Goal: Use online tool/utility

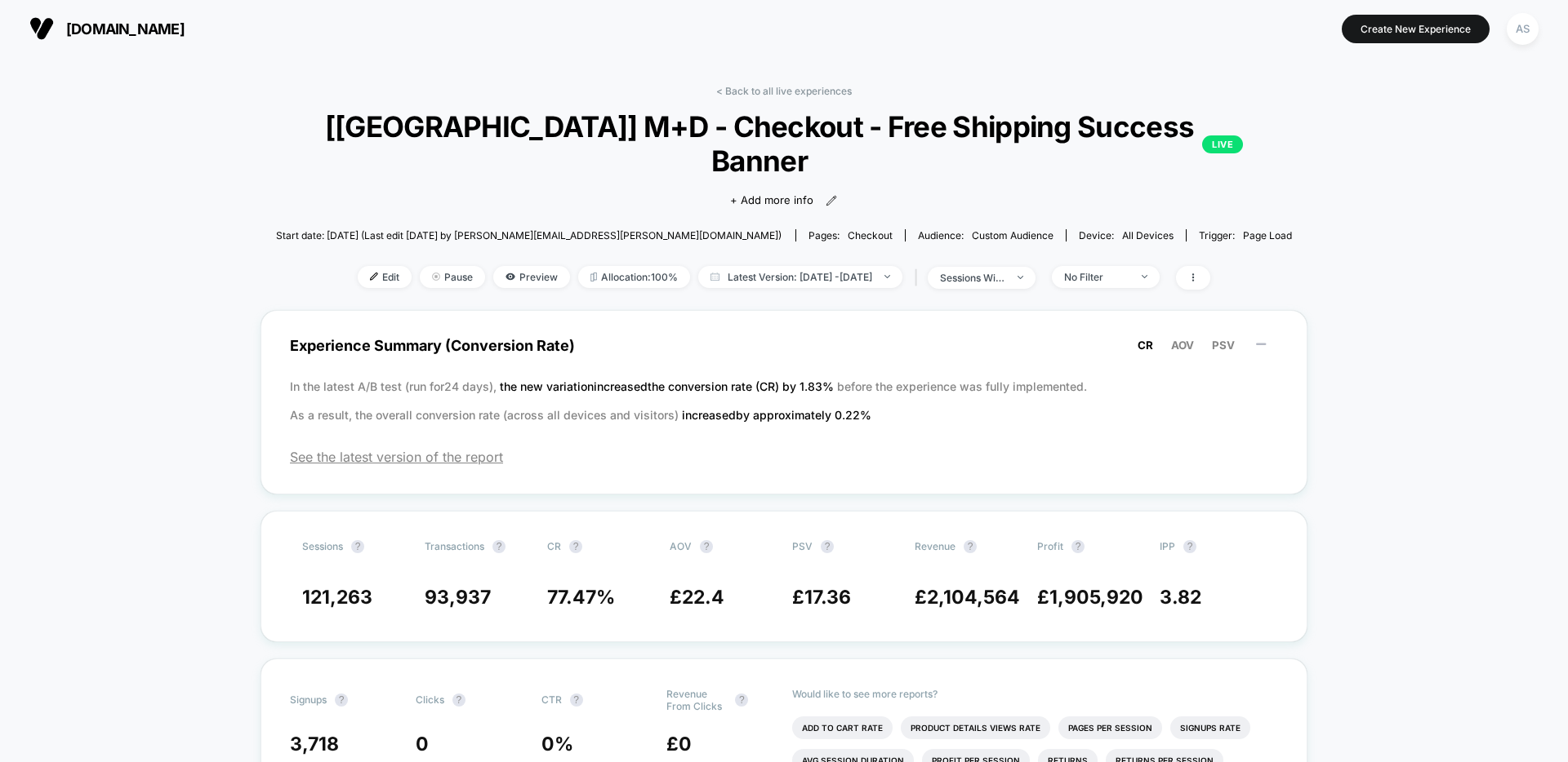
click at [163, 35] on span "[DOMAIN_NAME]" at bounding box center [125, 28] width 119 height 17
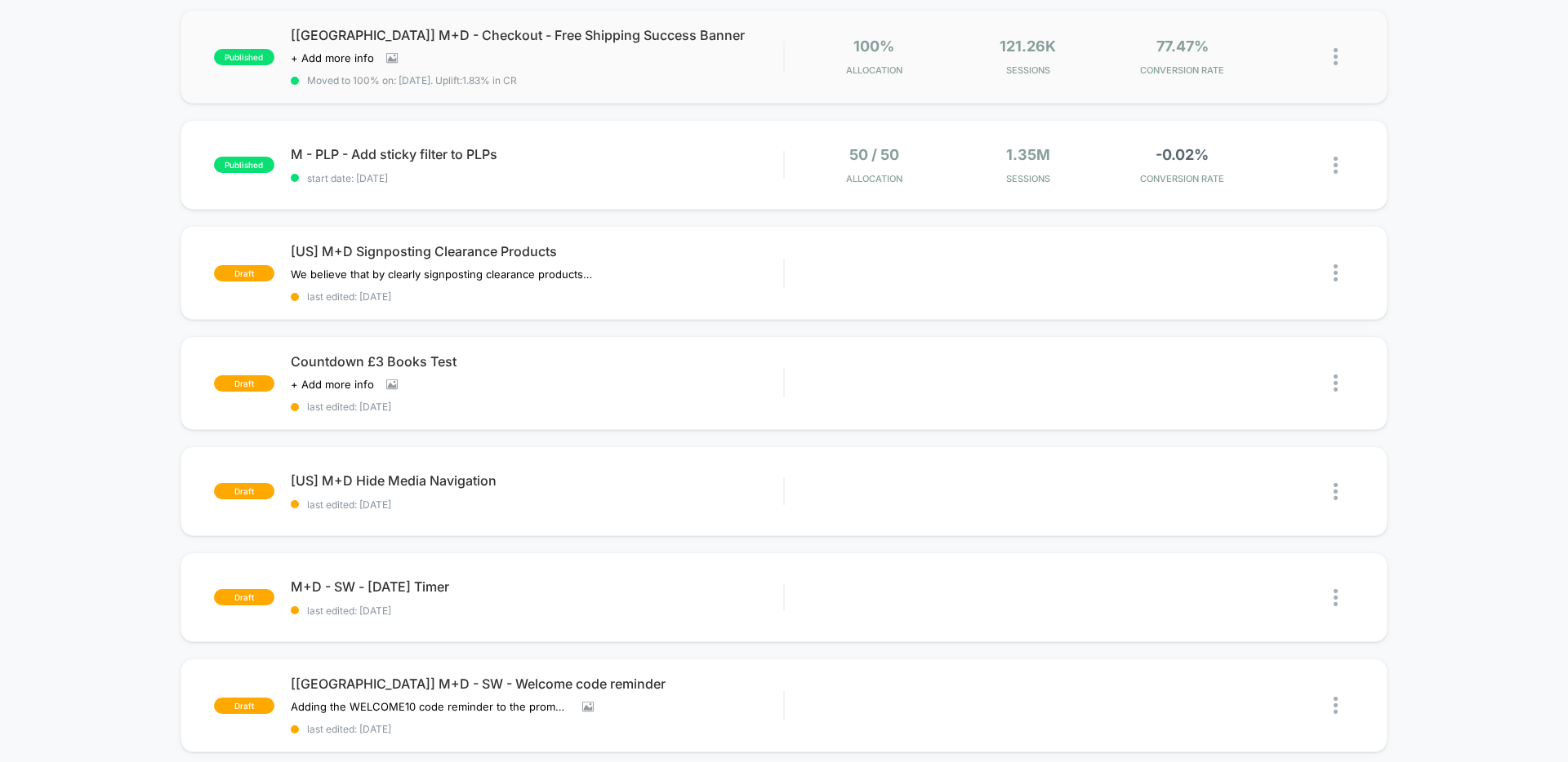
scroll to position [557, 0]
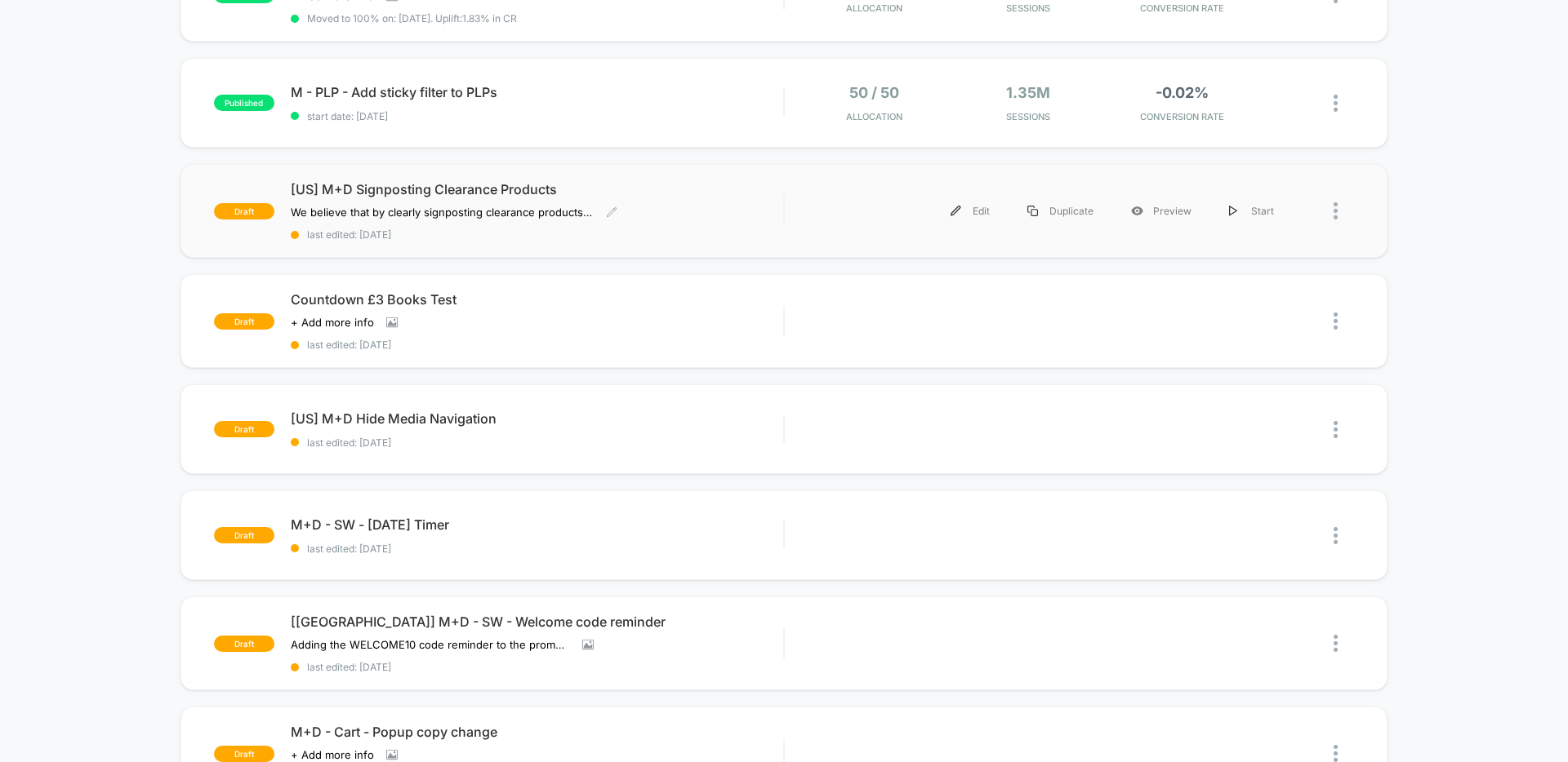
click at [521, 187] on span "[US] M+D Signposting Clearance Products" at bounding box center [537, 189] width 493 height 17
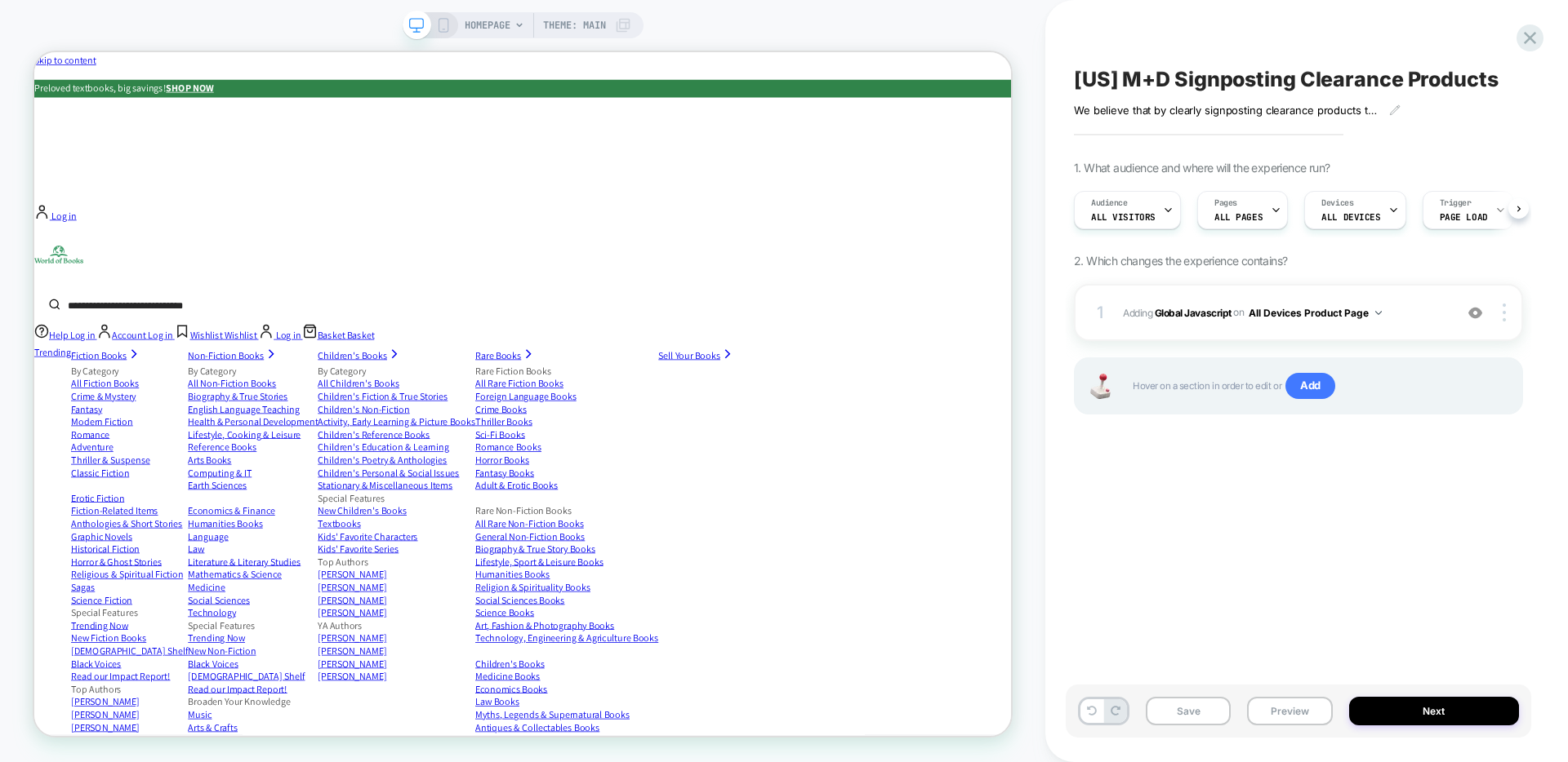
scroll to position [0, 1]
